Goal: Task Accomplishment & Management: Manage account settings

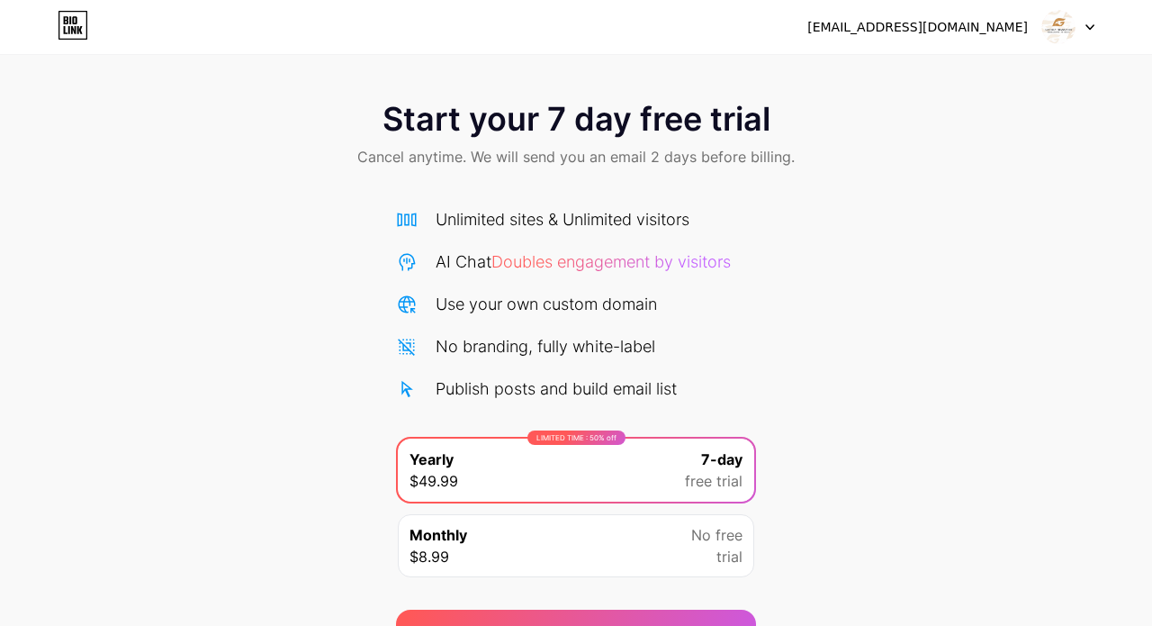
click at [1088, 32] on div at bounding box center [1069, 27] width 52 height 32
click at [998, 60] on li "Logout" at bounding box center [982, 74] width 223 height 49
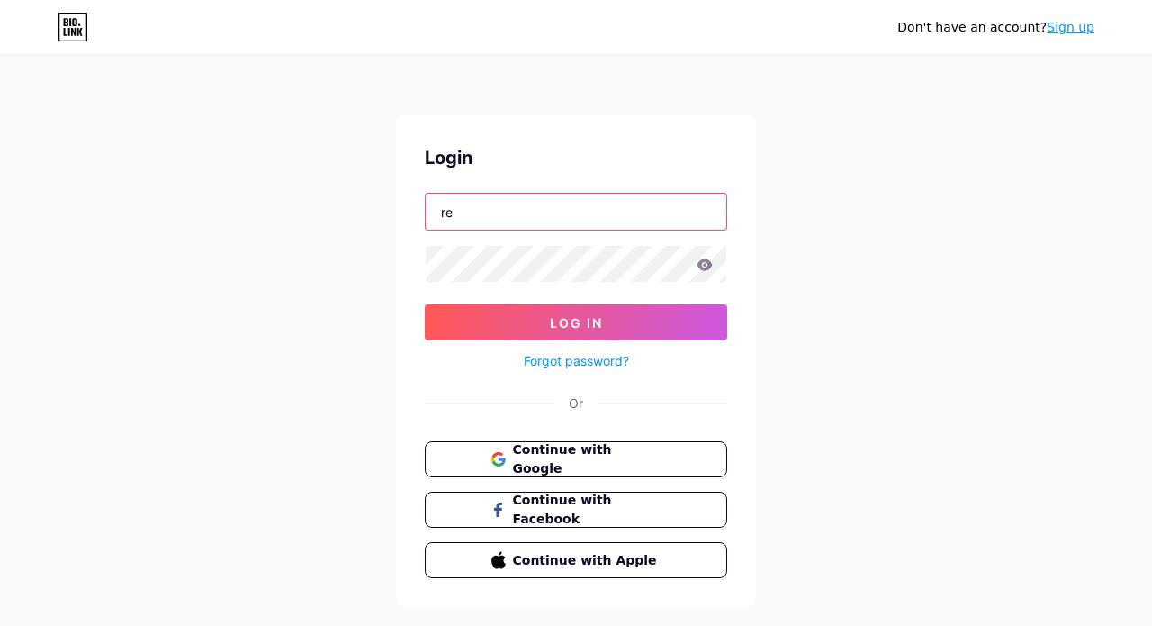
type input "r"
type input "[EMAIL_ADDRESS][DOMAIN_NAME]"
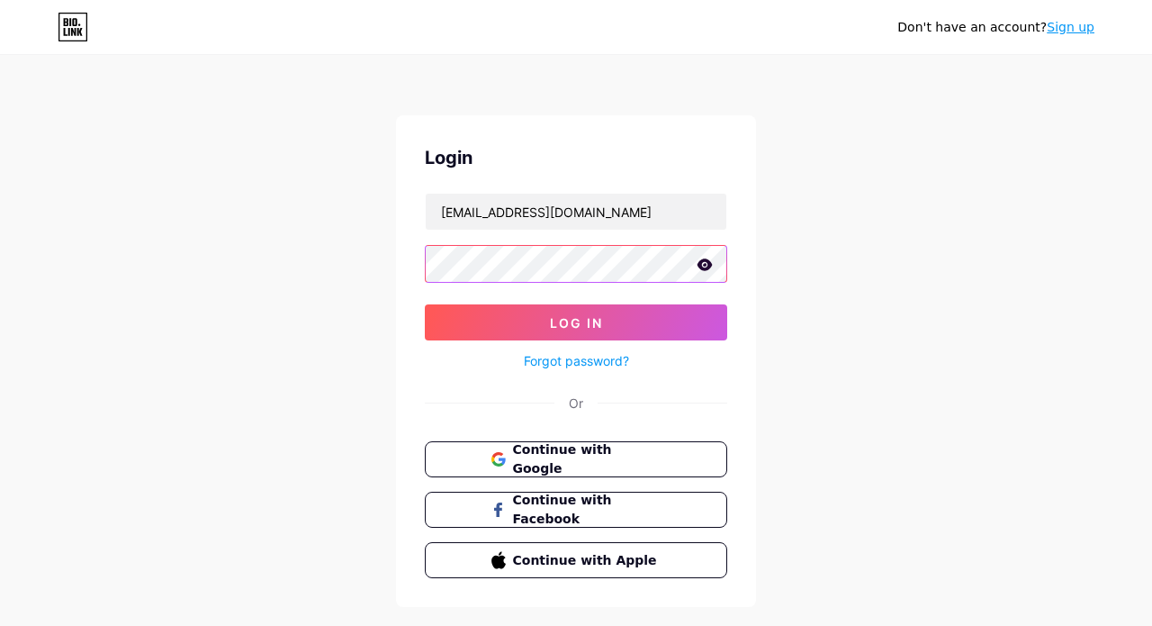
click at [576, 322] on button "Log In" at bounding box center [576, 322] width 303 height 36
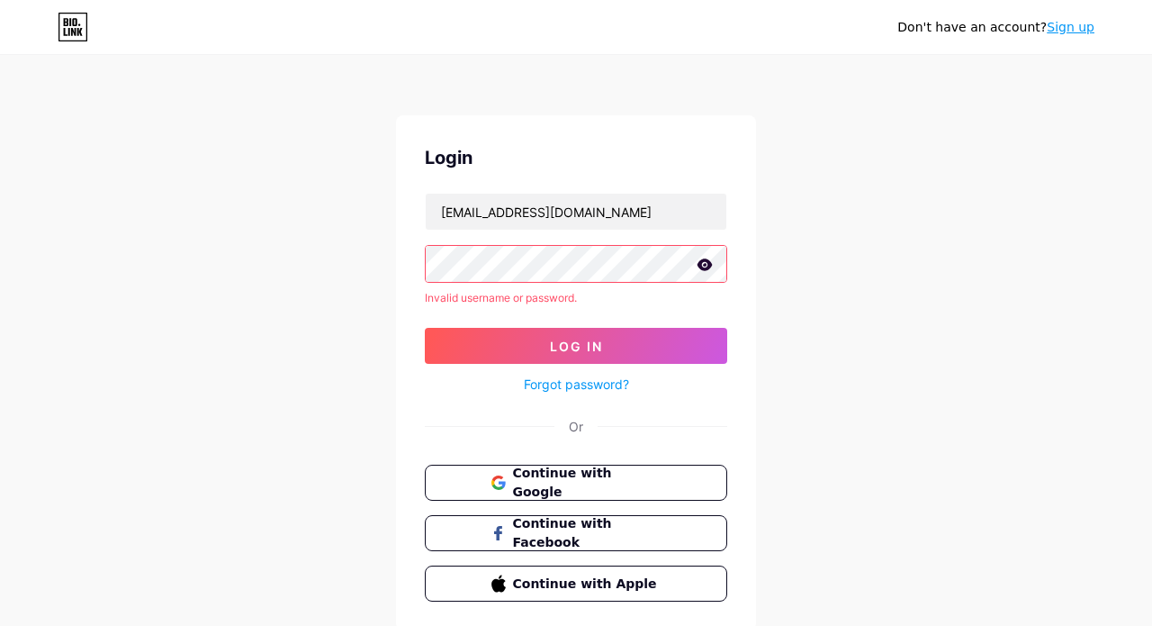
click at [709, 268] on icon at bounding box center [705, 264] width 15 height 12
click at [576, 328] on button "Log In" at bounding box center [576, 346] width 303 height 36
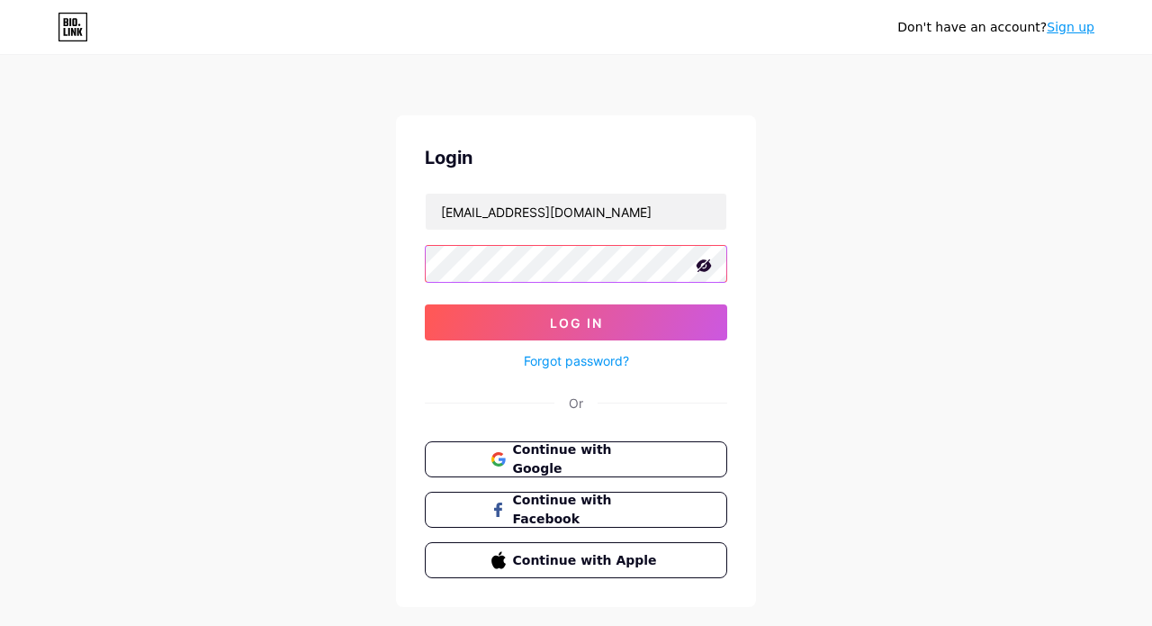
click at [576, 322] on button "Log In" at bounding box center [576, 322] width 303 height 36
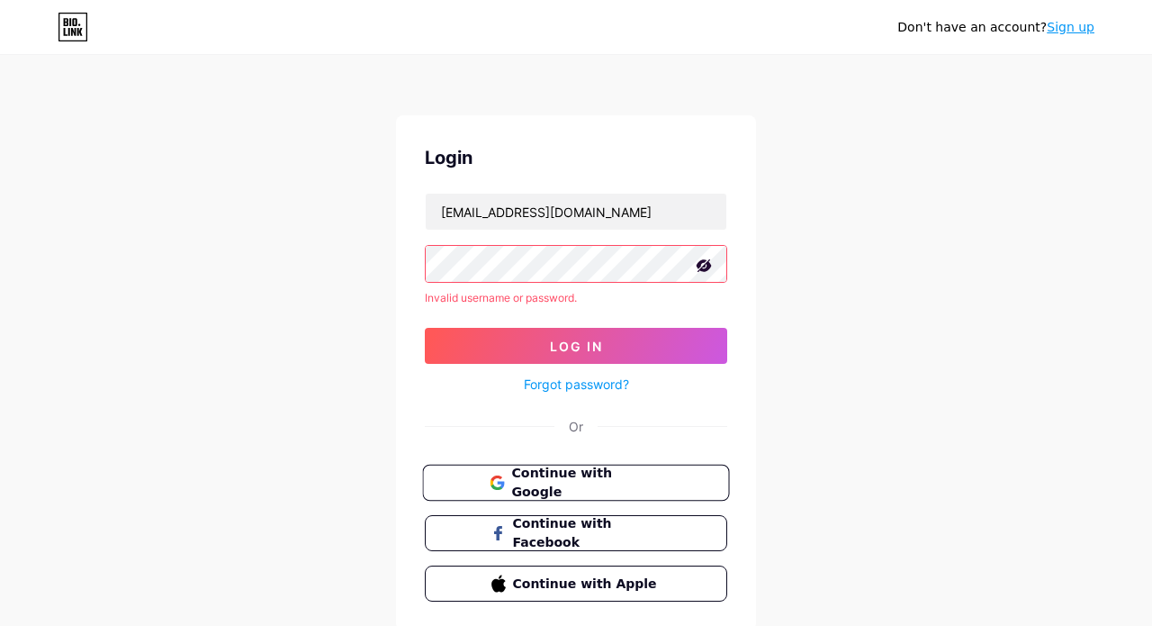
click at [587, 491] on span "Continue with Google" at bounding box center [586, 483] width 150 height 39
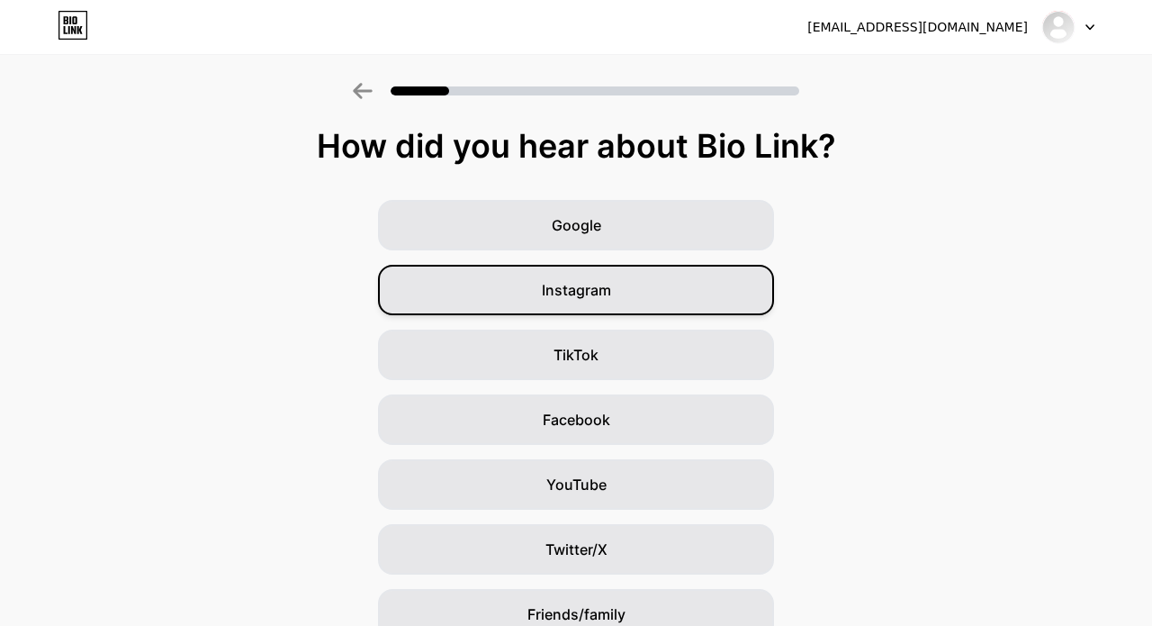
click at [650, 298] on div "Instagram" at bounding box center [576, 290] width 396 height 50
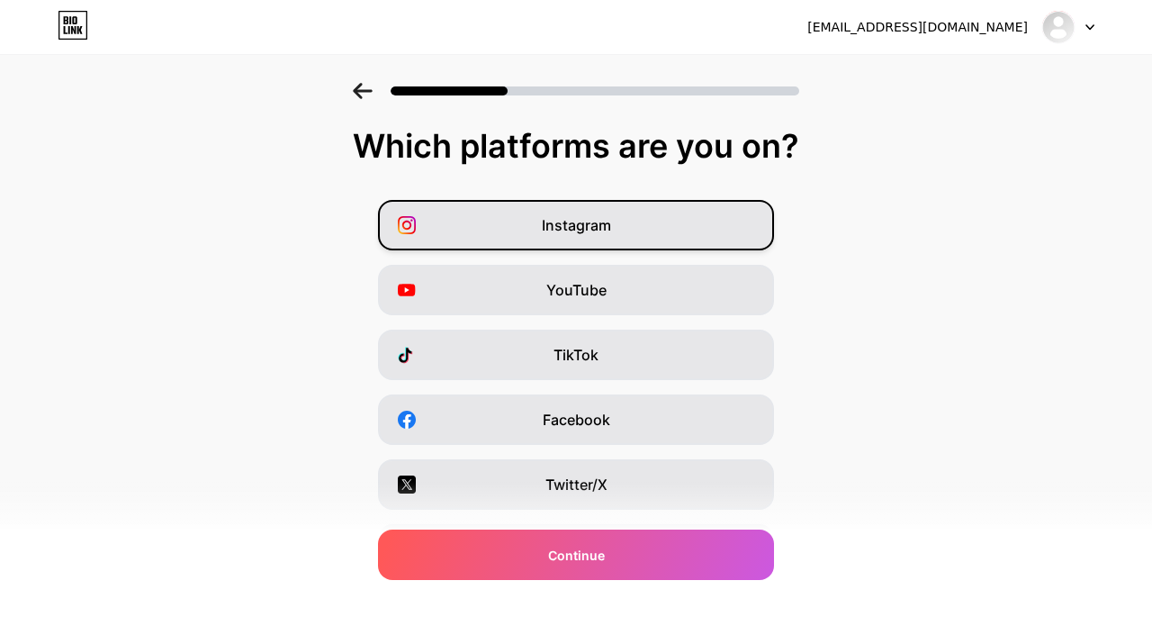
click at [637, 243] on div "Instagram" at bounding box center [576, 225] width 396 height 50
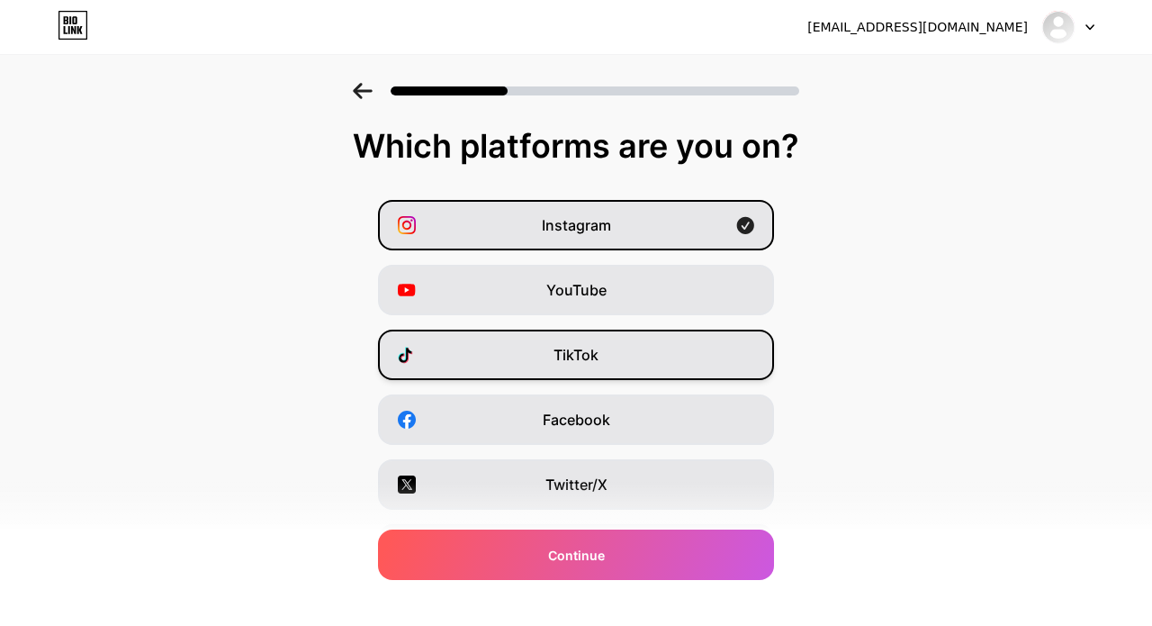
click at [651, 344] on div "TikTok" at bounding box center [576, 355] width 396 height 50
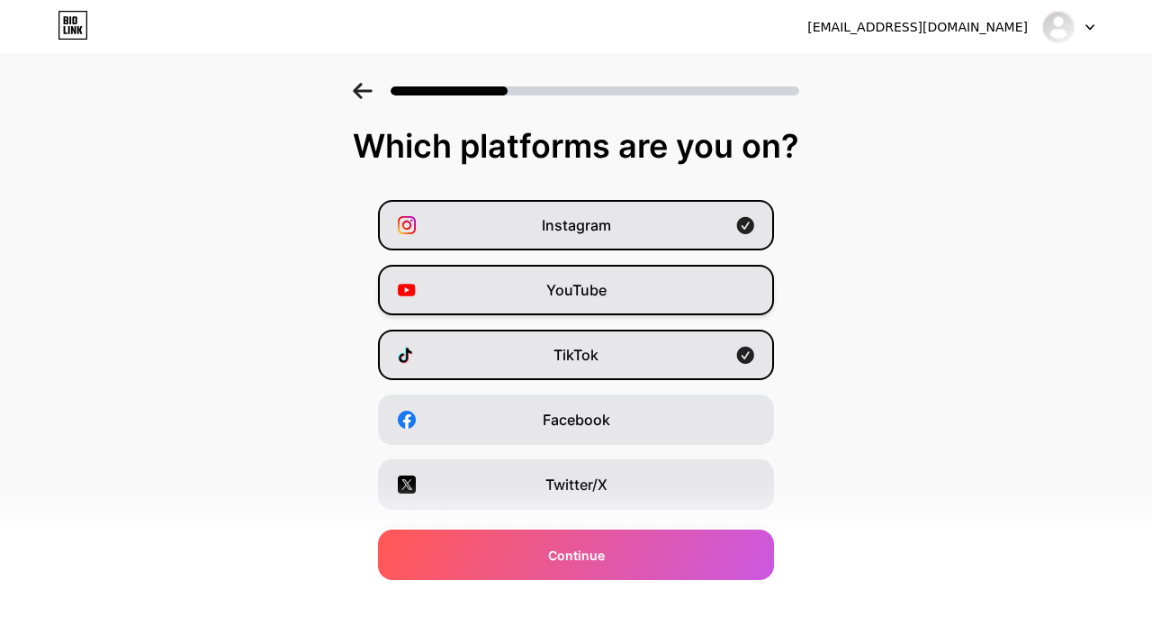
click at [668, 294] on div "YouTube" at bounding box center [576, 290] width 396 height 50
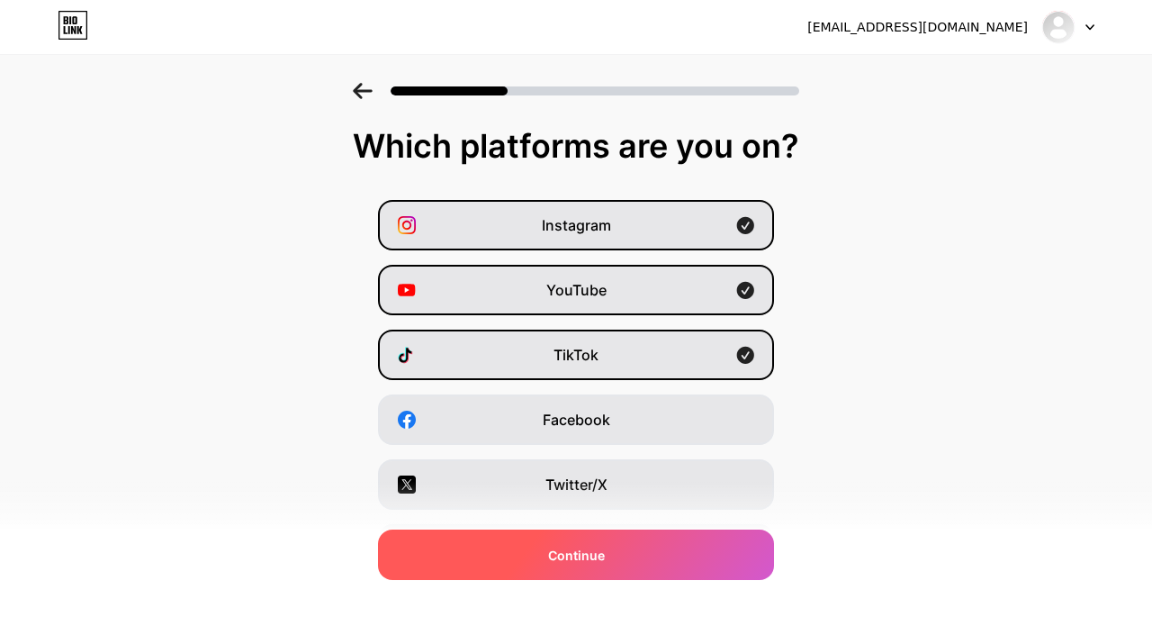
click at [597, 551] on span "Continue" at bounding box center [576, 555] width 57 height 19
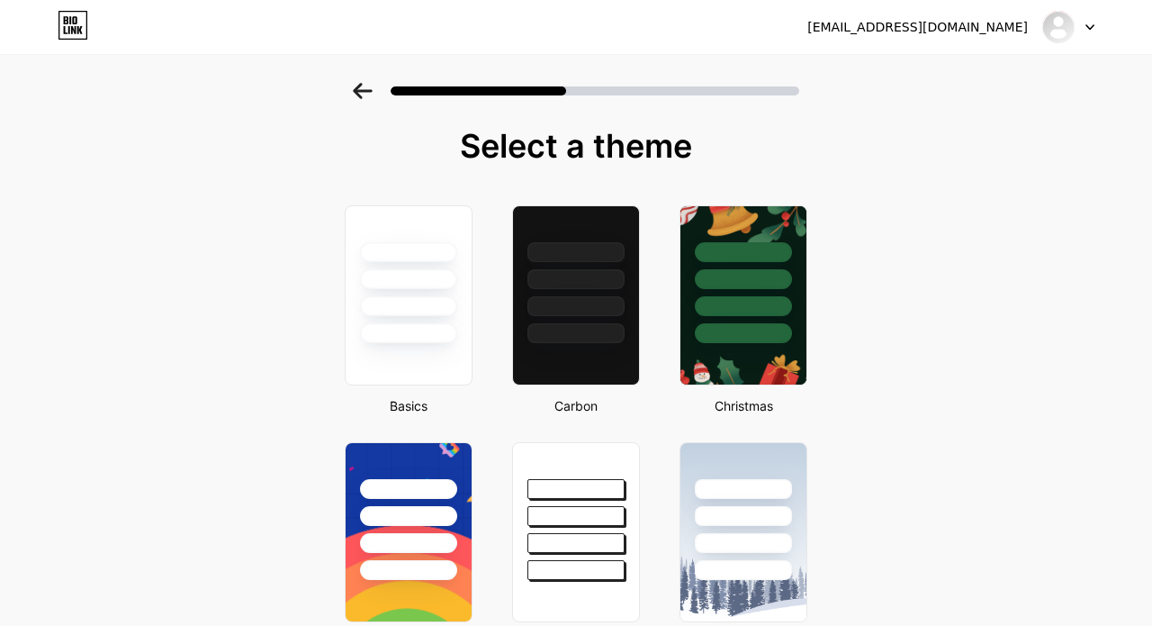
click at [355, 90] on icon at bounding box center [362, 91] width 19 height 16
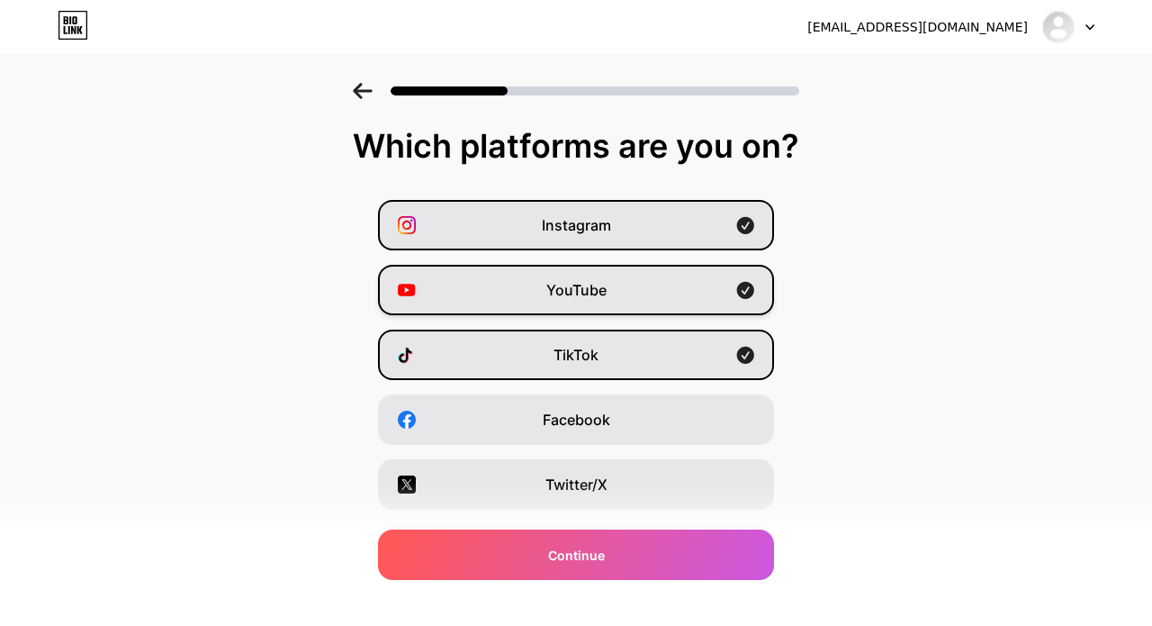
click at [646, 286] on div "YouTube" at bounding box center [576, 290] width 396 height 50
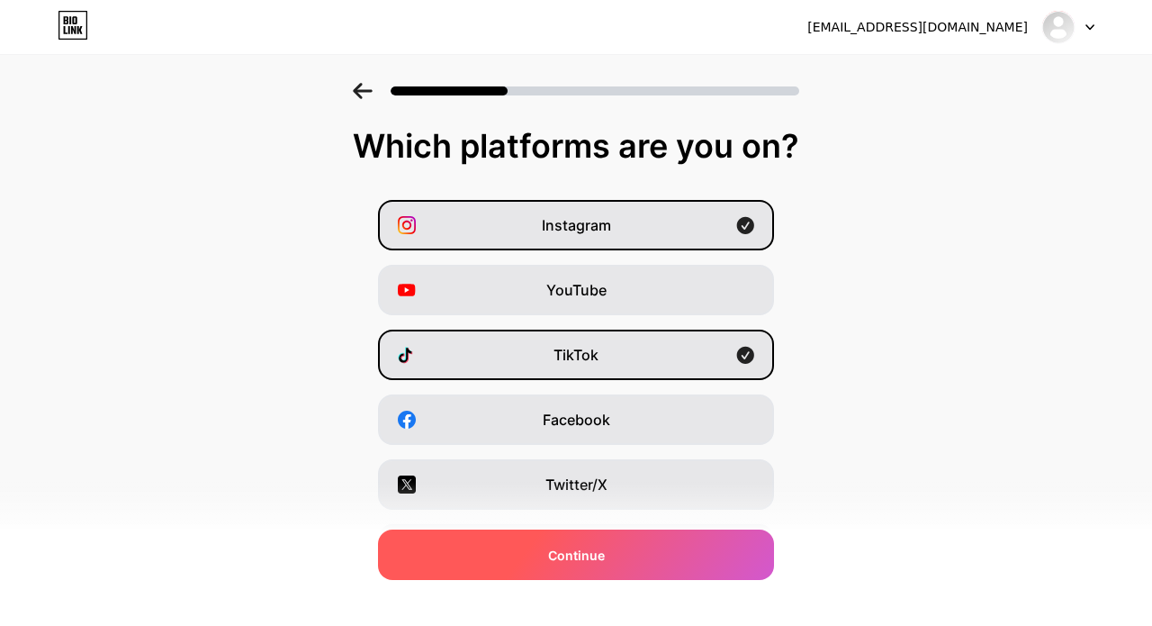
click at [601, 553] on span "Continue" at bounding box center [576, 555] width 57 height 19
